Goal: Task Accomplishment & Management: Use online tool/utility

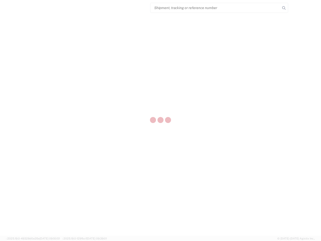
select select "US"
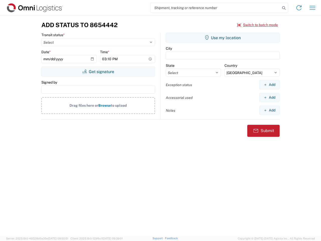
click at [215, 8] on input "search" at bounding box center [215, 8] width 130 height 10
click at [284, 8] on icon at bounding box center [283, 8] width 7 height 7
click at [299, 8] on icon at bounding box center [299, 8] width 8 height 8
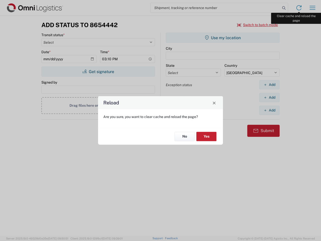
click at [312, 8] on div "Reload Are you sure, you want to clear cache and reload the page? No Yes" at bounding box center [160, 120] width 321 height 241
click at [258, 25] on div "Reload Are you sure, you want to clear cache and reload the page? No Yes" at bounding box center [160, 120] width 321 height 241
click at [98, 71] on div "Reload Are you sure, you want to clear cache and reload the page? No Yes" at bounding box center [160, 120] width 321 height 241
click at [223, 38] on div "Reload Are you sure, you want to clear cache and reload the page? No Yes" at bounding box center [160, 120] width 321 height 241
click at [269, 85] on div "Reload Are you sure, you want to clear cache and reload the page? No Yes" at bounding box center [160, 120] width 321 height 241
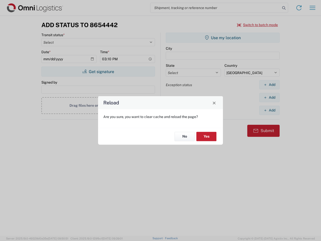
click at [269, 97] on div "Reload Are you sure, you want to clear cache and reload the page? No Yes" at bounding box center [160, 120] width 321 height 241
click at [269, 110] on div "Reload Are you sure, you want to clear cache and reload the page? No Yes" at bounding box center [160, 120] width 321 height 241
